Goal: Check status: Check status

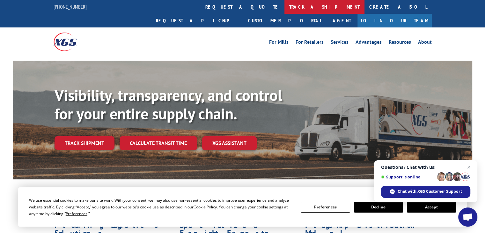
click at [284, 8] on link "track a shipment" at bounding box center [324, 7] width 80 height 14
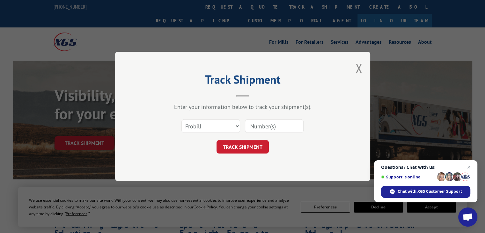
click at [264, 125] on input at bounding box center [274, 125] width 59 height 13
click at [260, 126] on input at bounding box center [274, 125] width 59 height 13
paste input "17402297"
type input "17402297"
click at [256, 149] on button "TRACK SHIPMENT" at bounding box center [242, 146] width 52 height 13
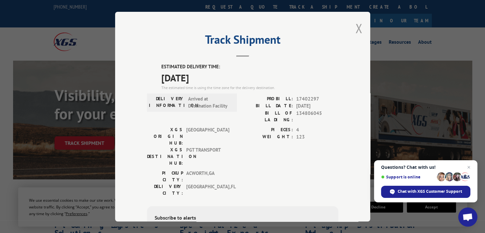
click at [356, 27] on button "Close modal" at bounding box center [358, 28] width 7 height 17
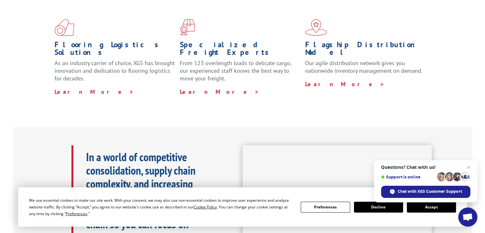
scroll to position [180, 0]
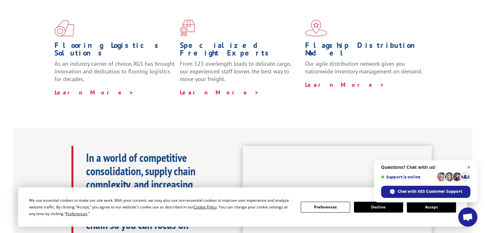
click at [468, 167] on span "Close chat" at bounding box center [469, 167] width 8 height 8
